Goal: Use online tool/utility: Utilize a website feature to perform a specific function

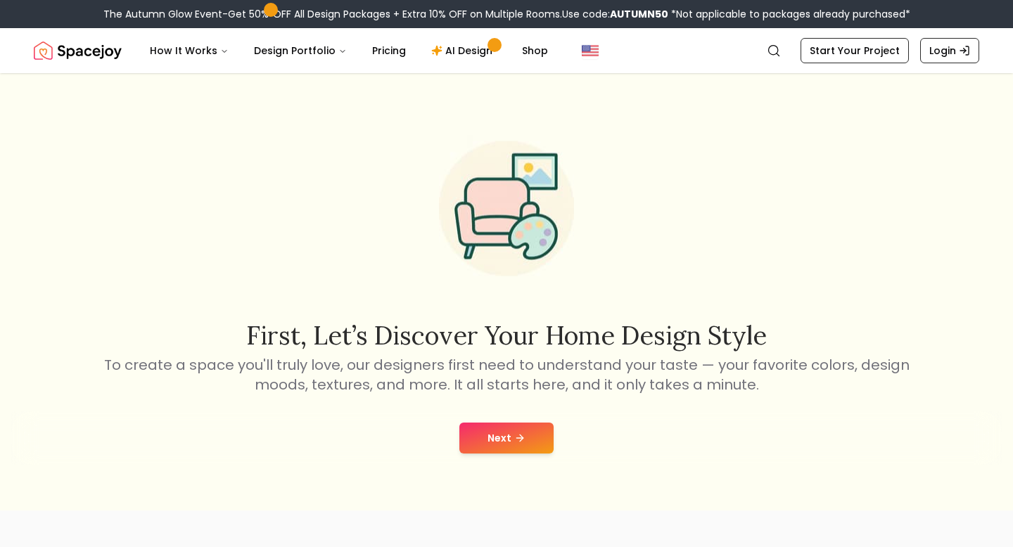
click at [513, 425] on button "Next" at bounding box center [506, 438] width 94 height 31
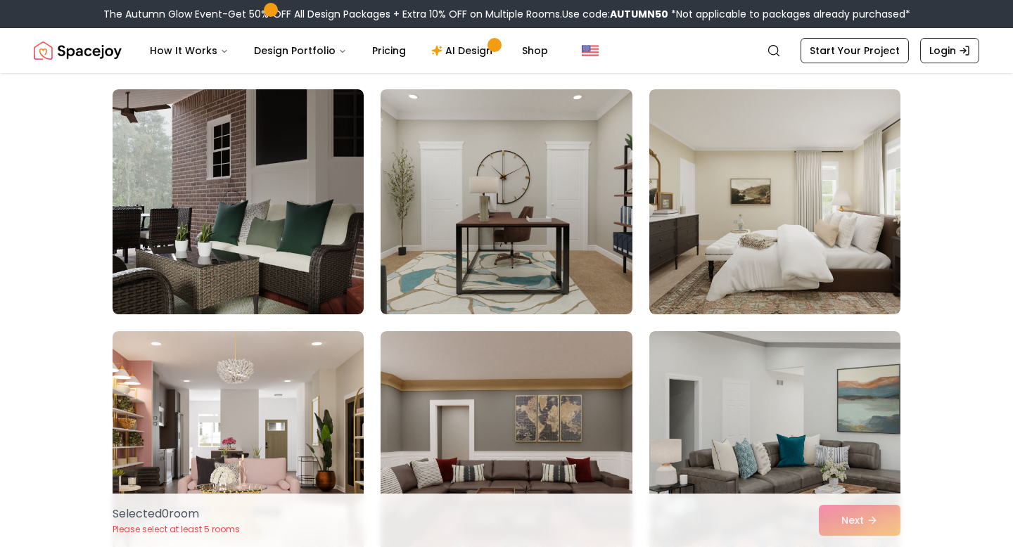
scroll to position [1568, 0]
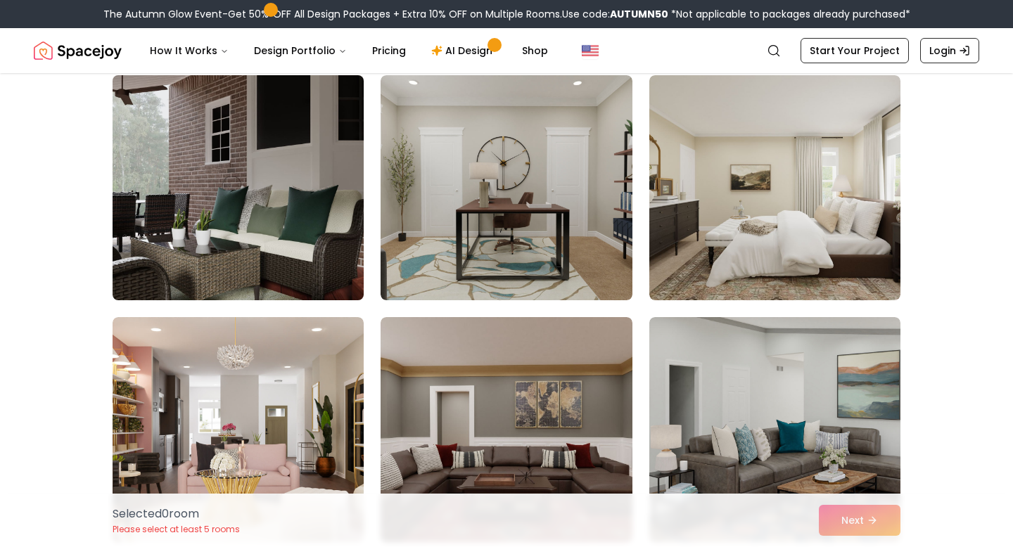
click at [271, 198] on img at bounding box center [238, 188] width 264 height 236
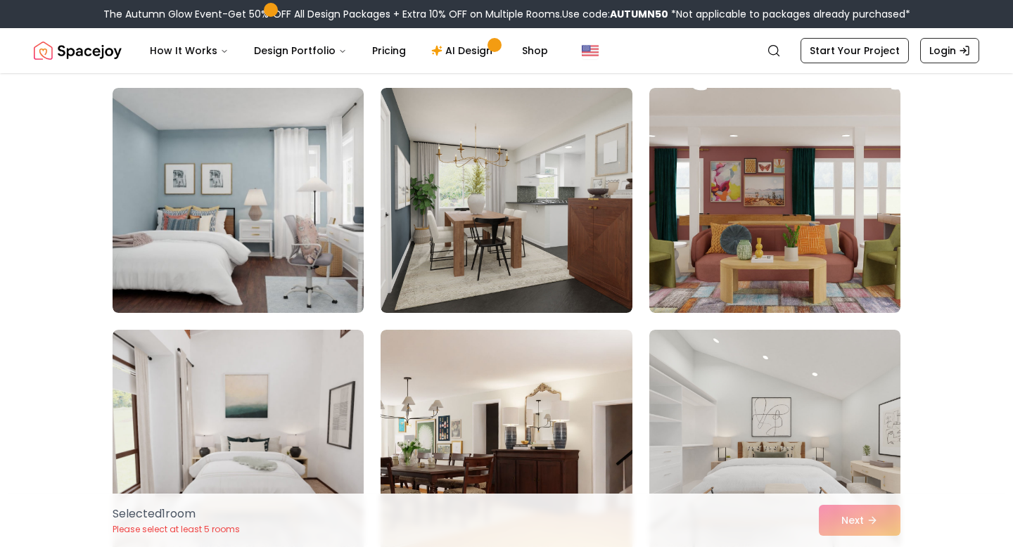
scroll to position [836, 0]
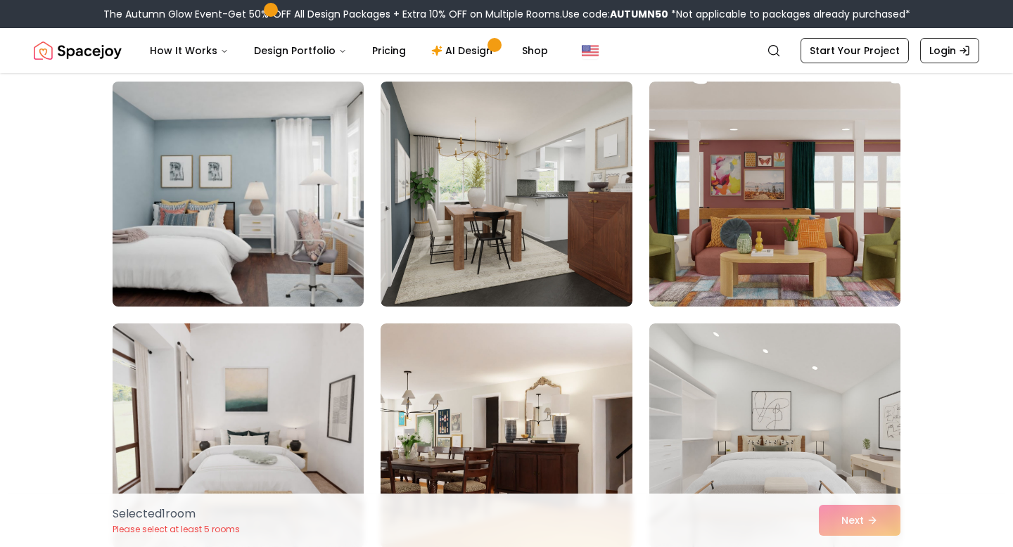
click at [305, 215] on img at bounding box center [238, 194] width 264 height 236
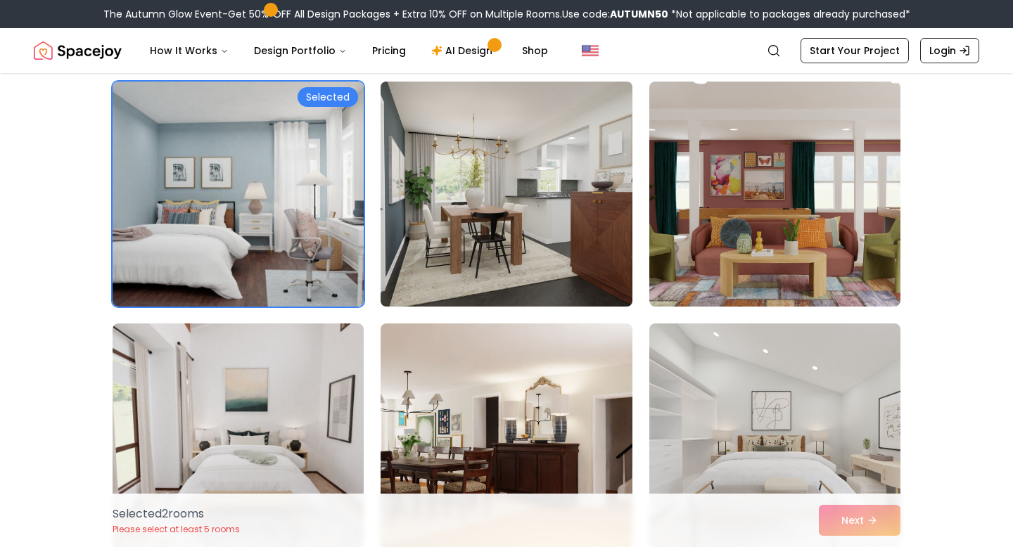
click at [488, 229] on img at bounding box center [506, 194] width 264 height 236
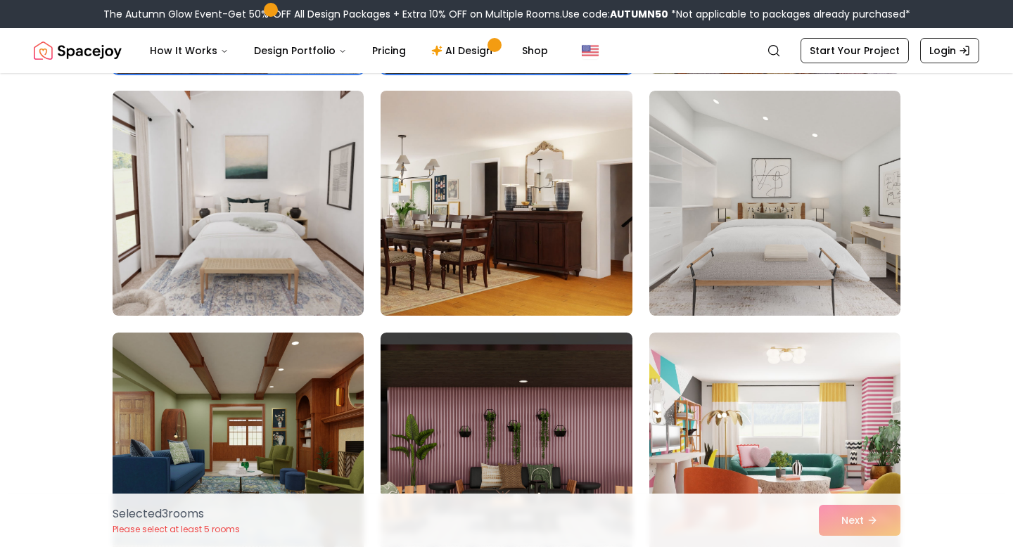
scroll to position [1079, 0]
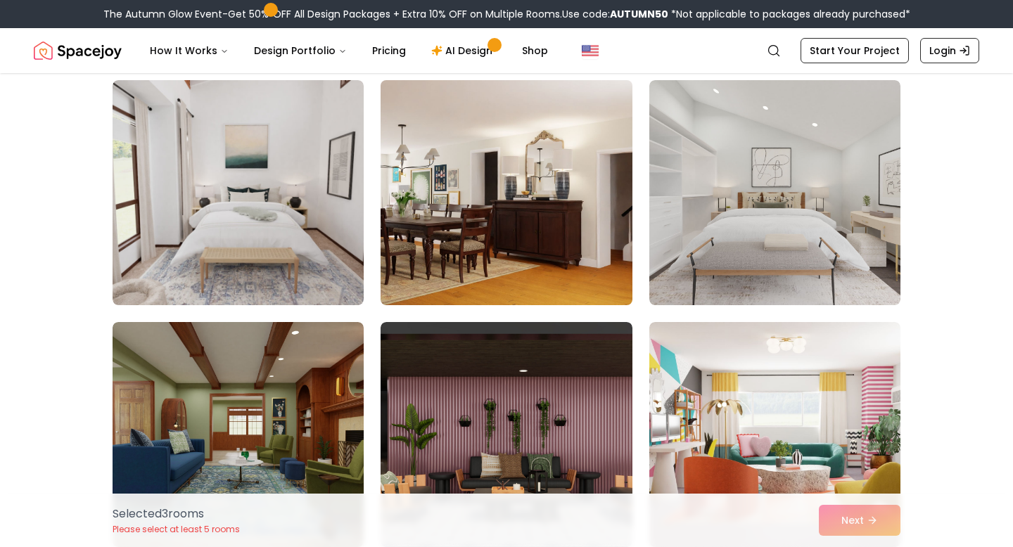
click at [447, 232] on img at bounding box center [506, 193] width 264 height 236
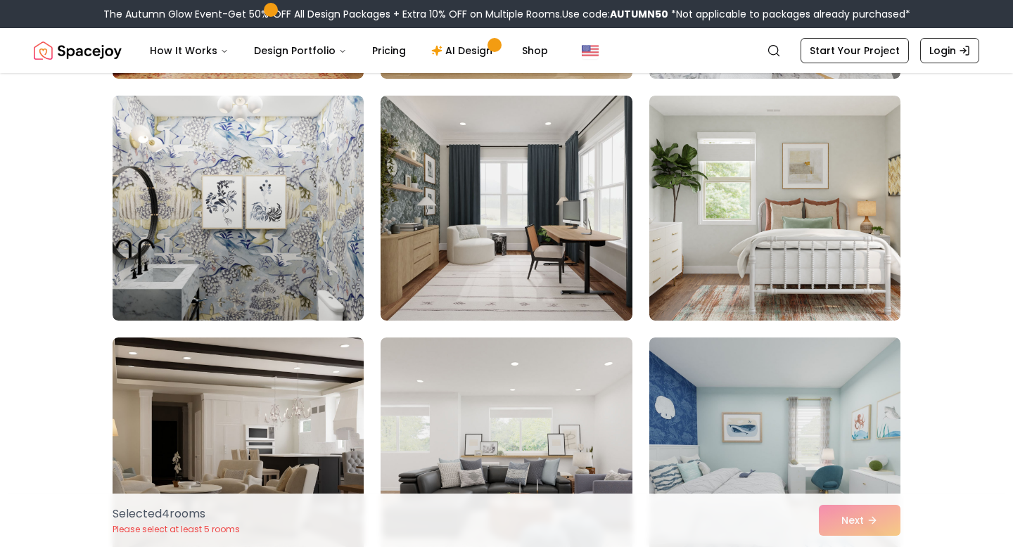
scroll to position [2755, 0]
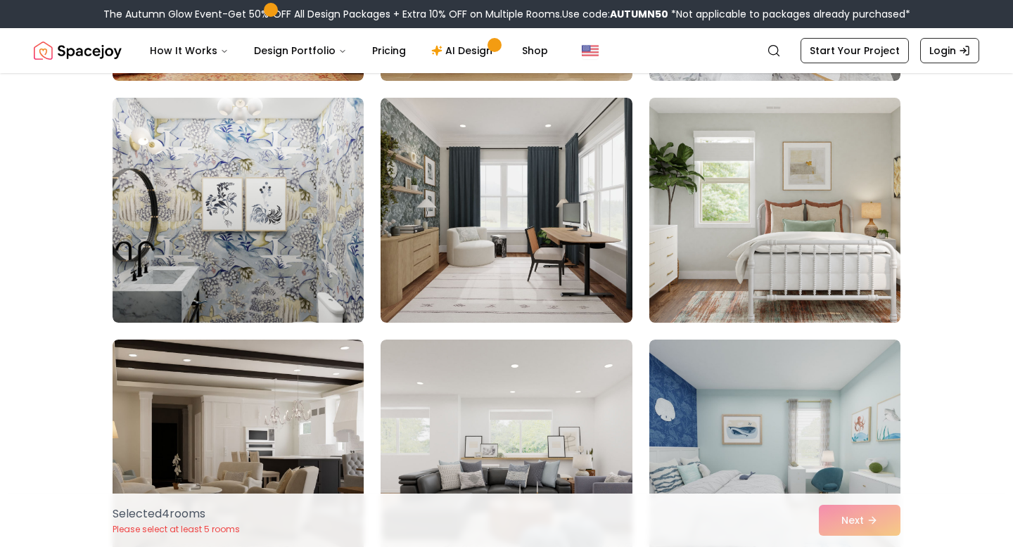
click at [743, 255] on img at bounding box center [775, 210] width 264 height 236
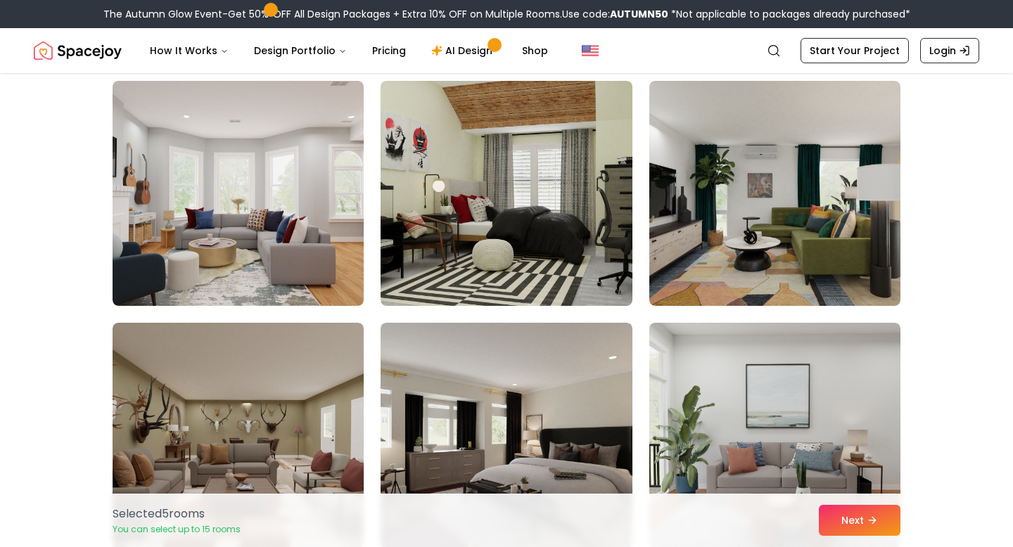
scroll to position [4226, 0]
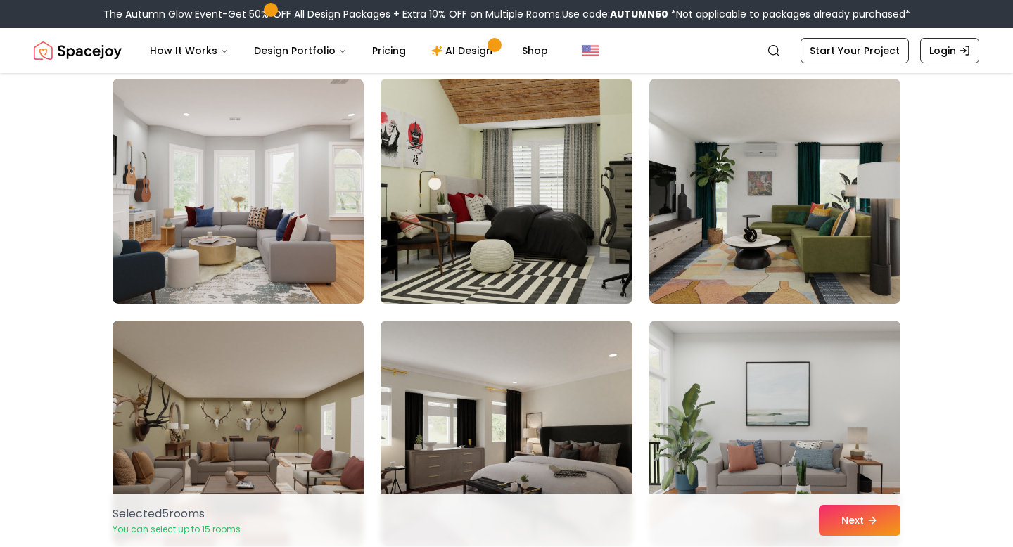
click at [483, 268] on img at bounding box center [506, 191] width 264 height 236
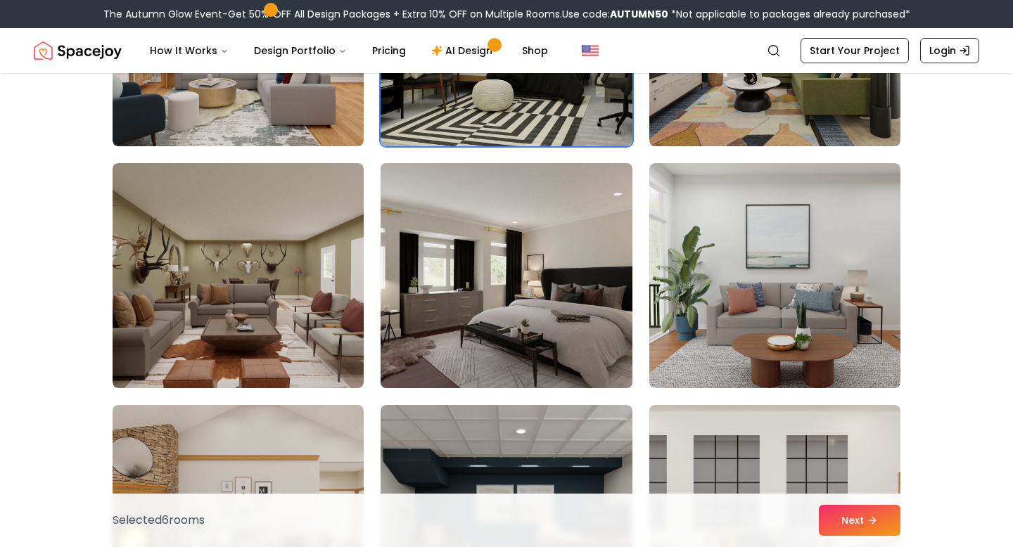
scroll to position [4383, 0]
click at [486, 259] on img at bounding box center [506, 276] width 264 height 236
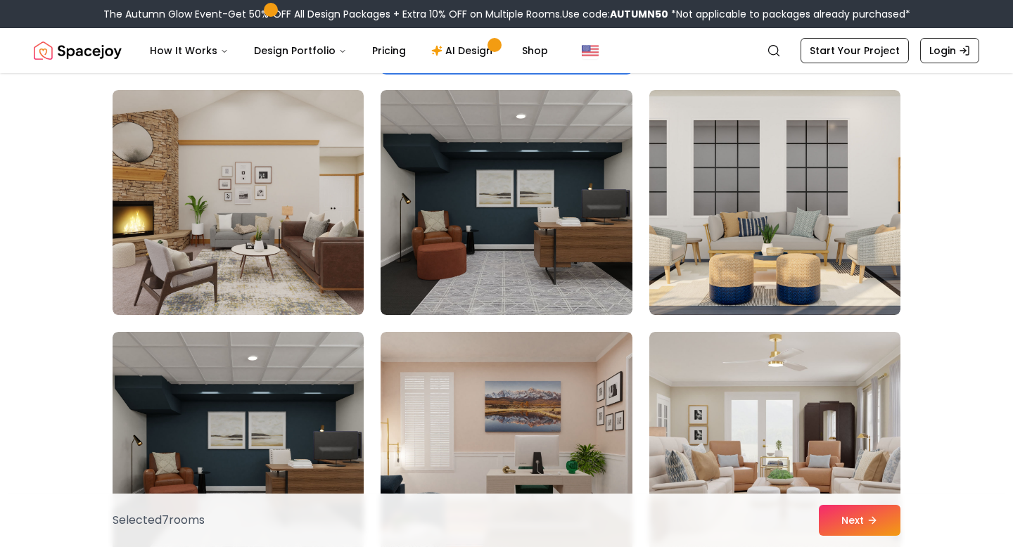
scroll to position [4705, 0]
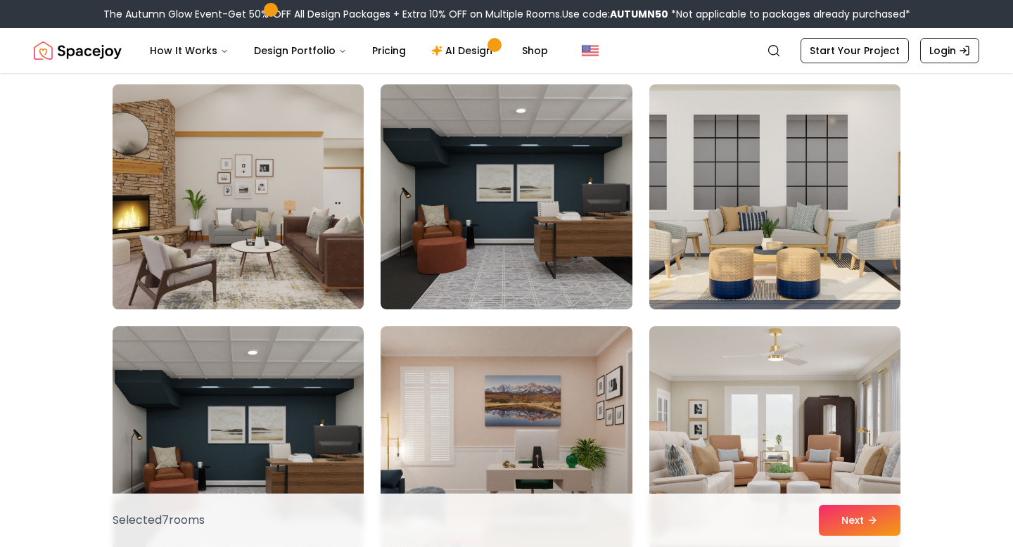
click at [300, 248] on img at bounding box center [238, 197] width 264 height 236
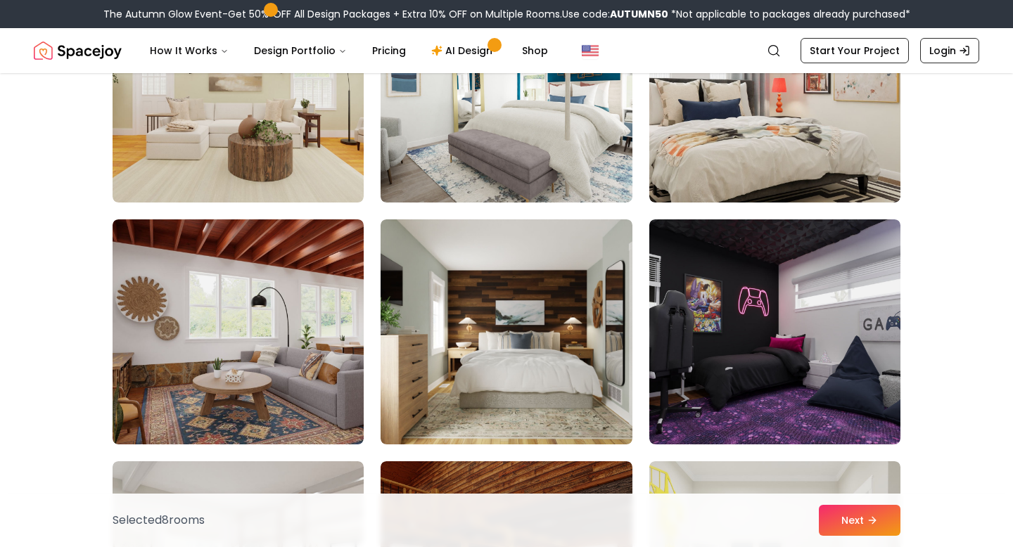
click at [465, 339] on img at bounding box center [506, 331] width 251 height 225
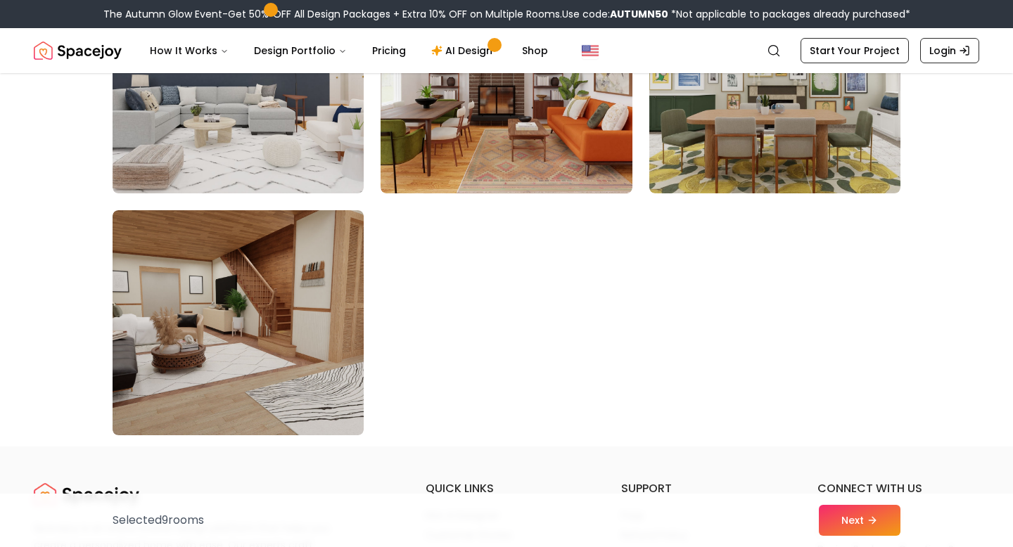
scroll to position [7987, 0]
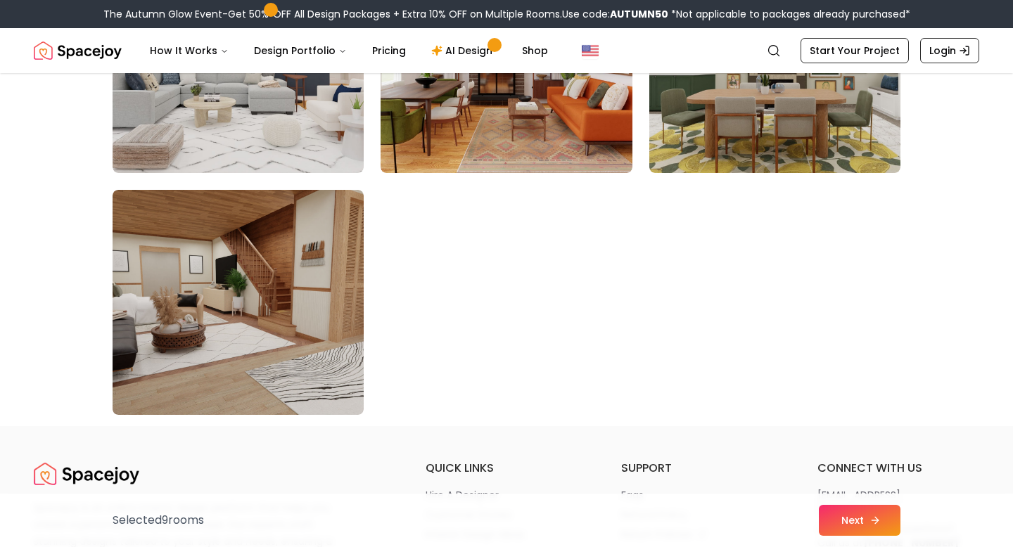
click at [841, 521] on button "Next" at bounding box center [860, 520] width 82 height 31
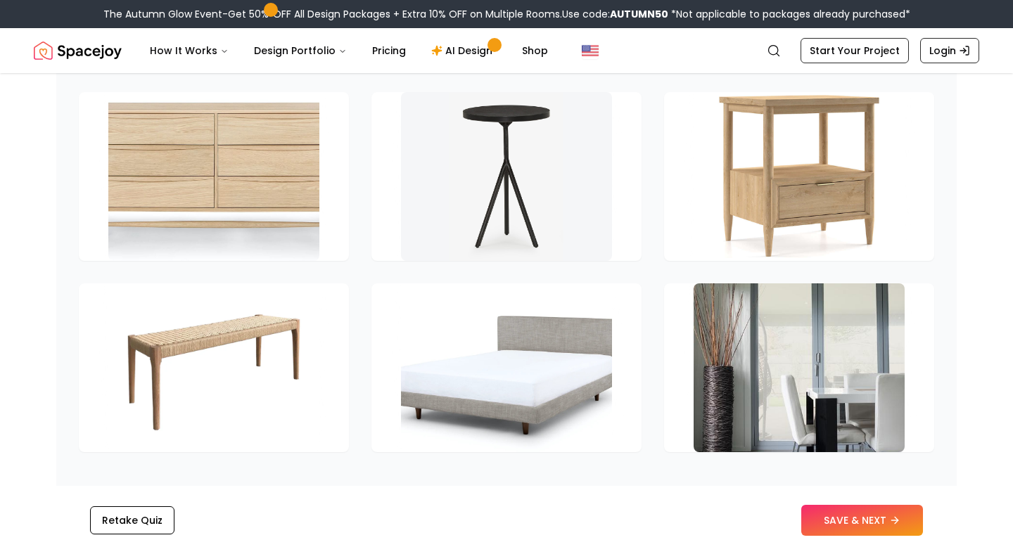
scroll to position [1969, 0]
